Goal: Navigation & Orientation: Find specific page/section

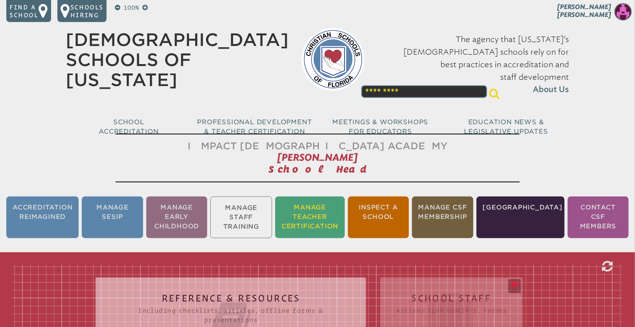
click at [326, 215] on li "Manage Teacher Certification" at bounding box center [309, 218] width 69 height 42
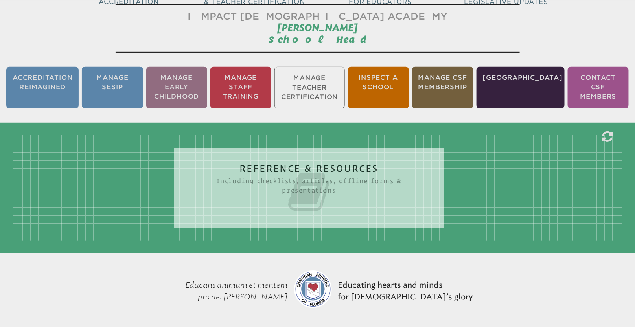
scroll to position [130, 0]
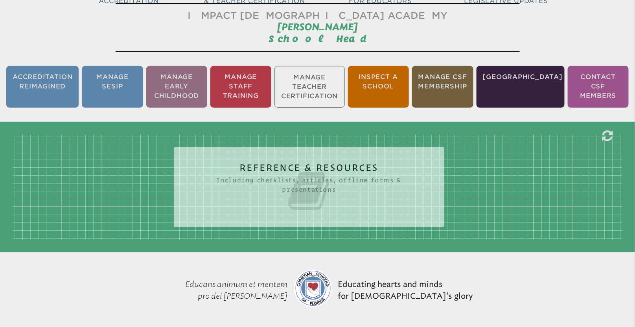
click at [314, 163] on h2 "Reference & Resources Including checklists, articles, offline forms & presentat…" at bounding box center [308, 188] width 239 height 50
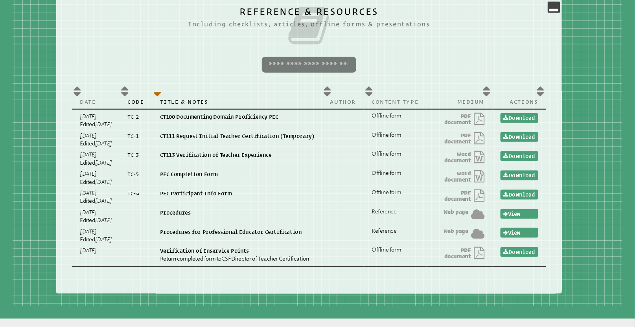
scroll to position [0, 0]
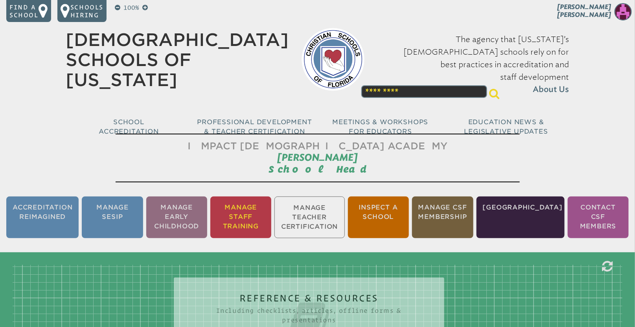
click at [252, 217] on li "Manage Staff Training" at bounding box center [240, 218] width 61 height 42
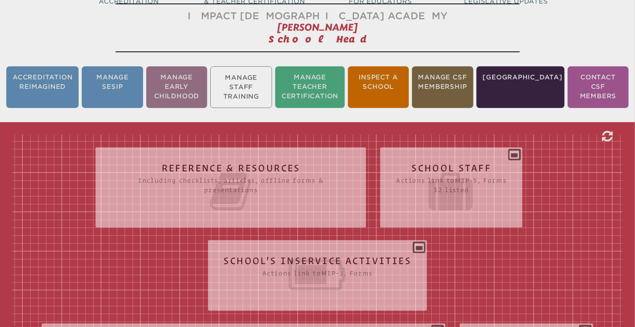
scroll to position [130, 0]
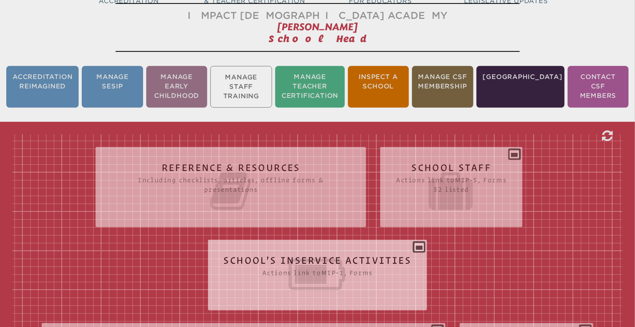
click at [386, 269] on icon at bounding box center [318, 274] width 188 height 44
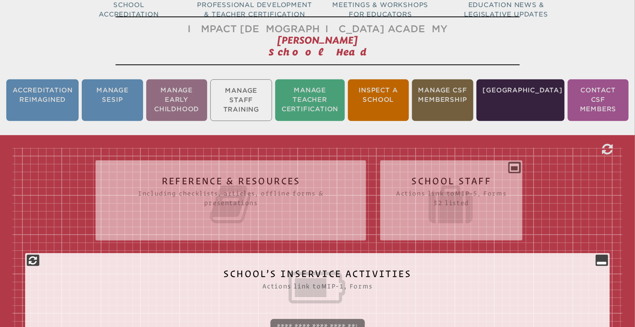
scroll to position [119, 0]
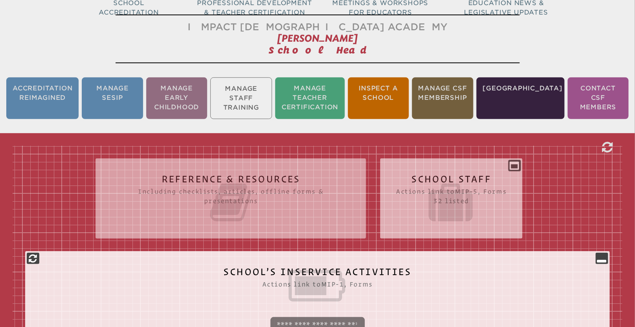
click at [444, 191] on icon at bounding box center [451, 202] width 110 height 44
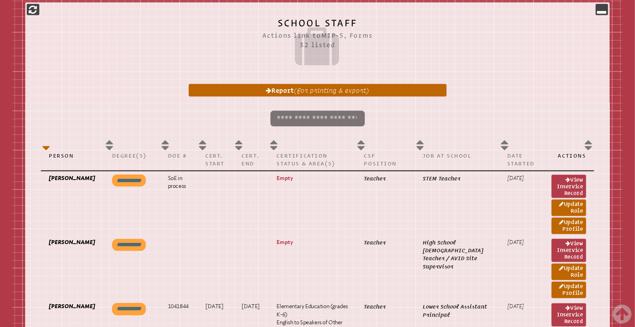
scroll to position [364, 0]
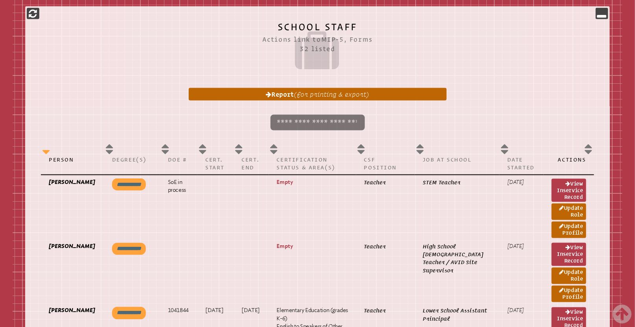
click at [44, 151] on th "Person" at bounding box center [72, 157] width 63 height 35
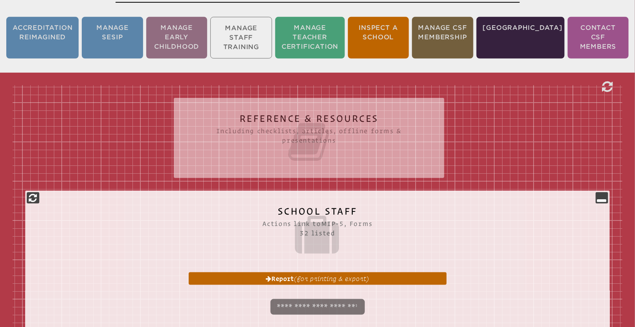
scroll to position [0, 0]
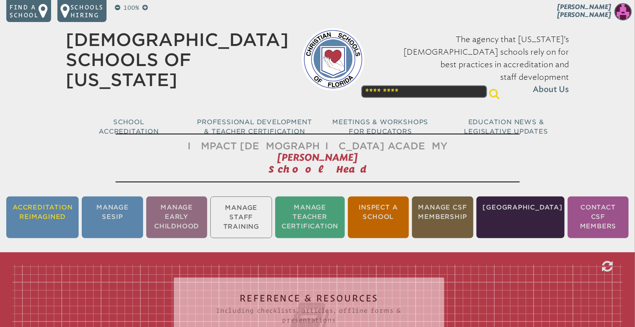
click at [53, 215] on li "Accreditation Reimagined" at bounding box center [42, 218] width 72 height 42
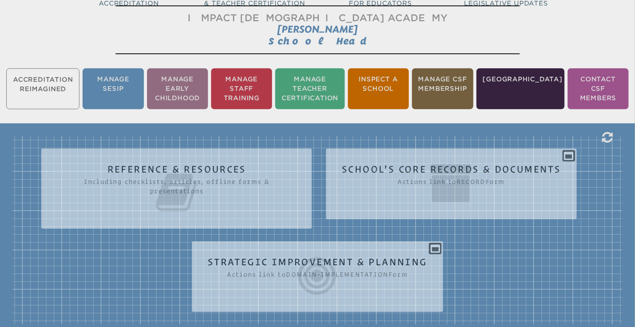
scroll to position [130, 0]
